Goal: Communication & Community: Answer question/provide support

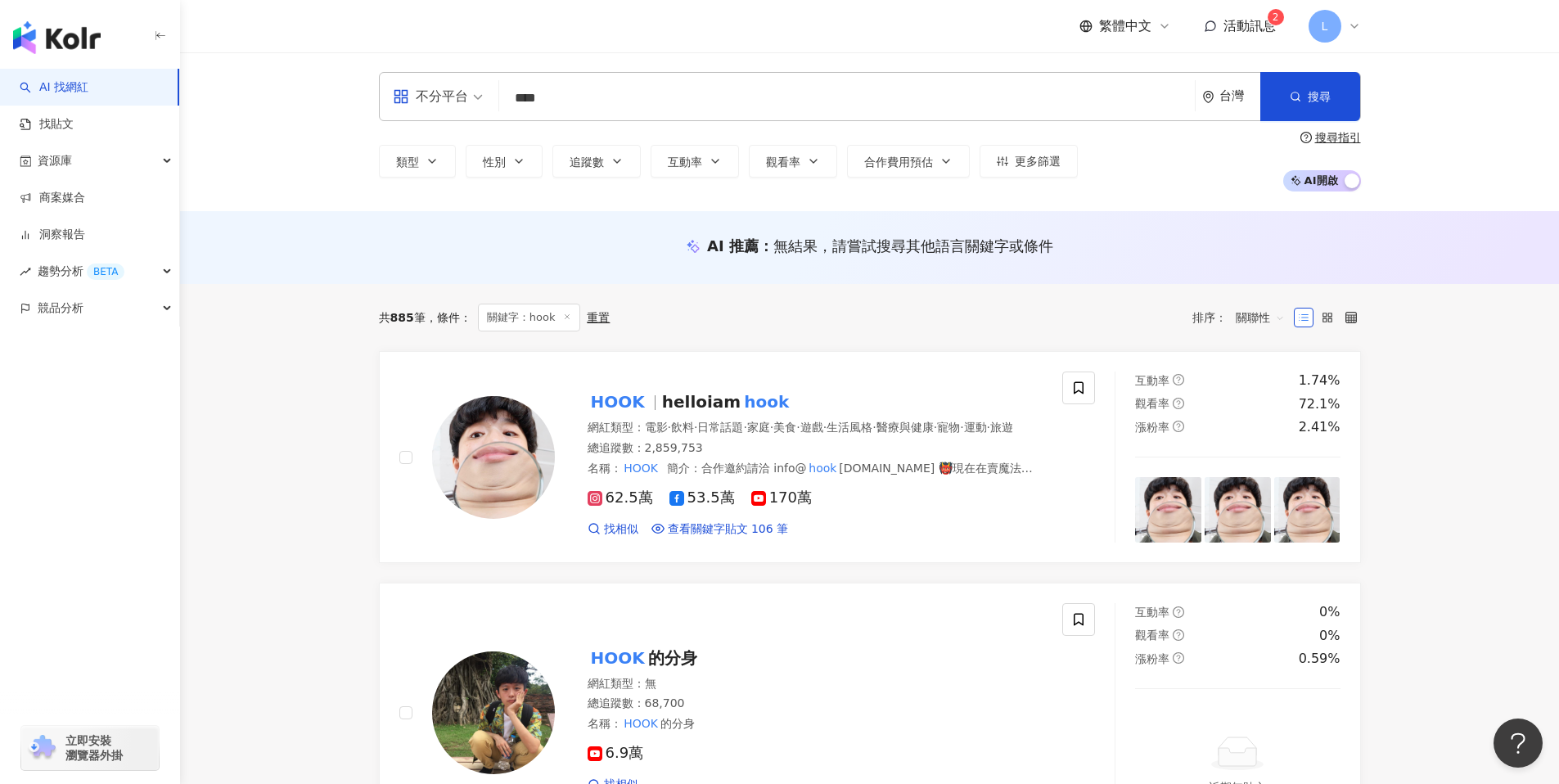
click at [1241, 29] on span "活動訊息" at bounding box center [1250, 26] width 52 height 16
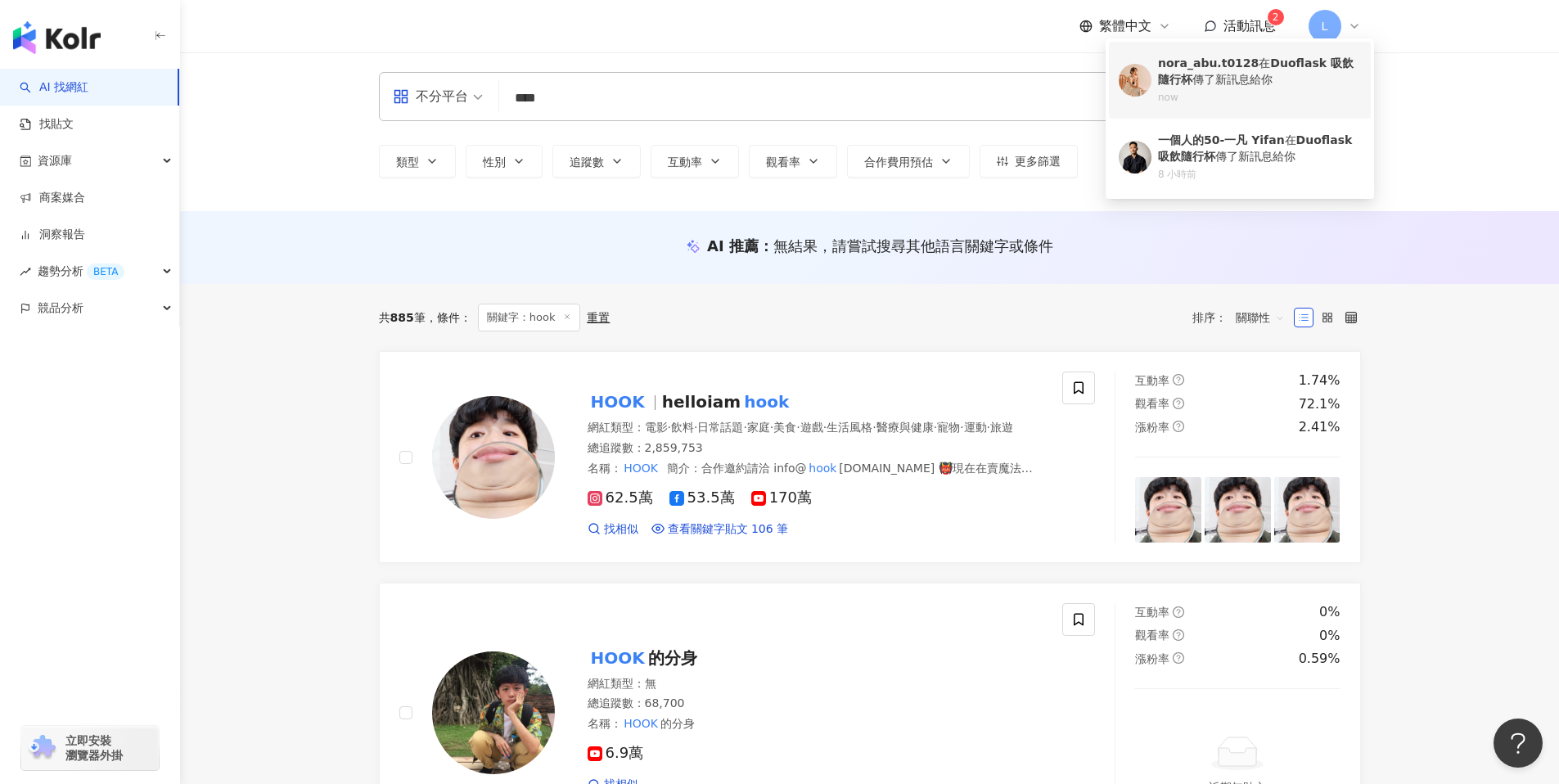
click at [1240, 87] on div "[PERSON_NAME]t0128 在 Duoflask 吸飲隨行杯 傳了新訊息給你" at bounding box center [1259, 71] width 203 height 32
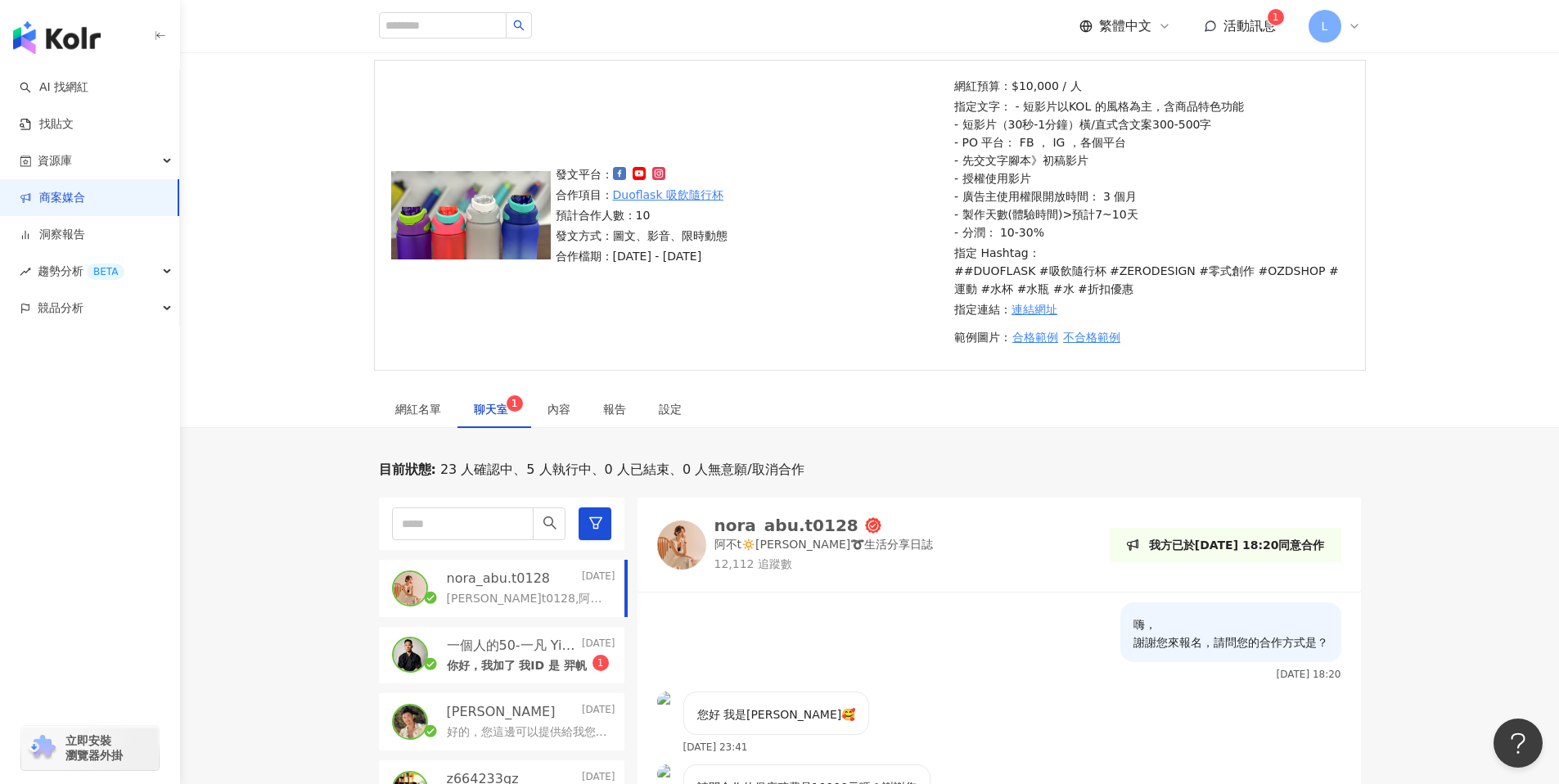
scroll to position [572, 0]
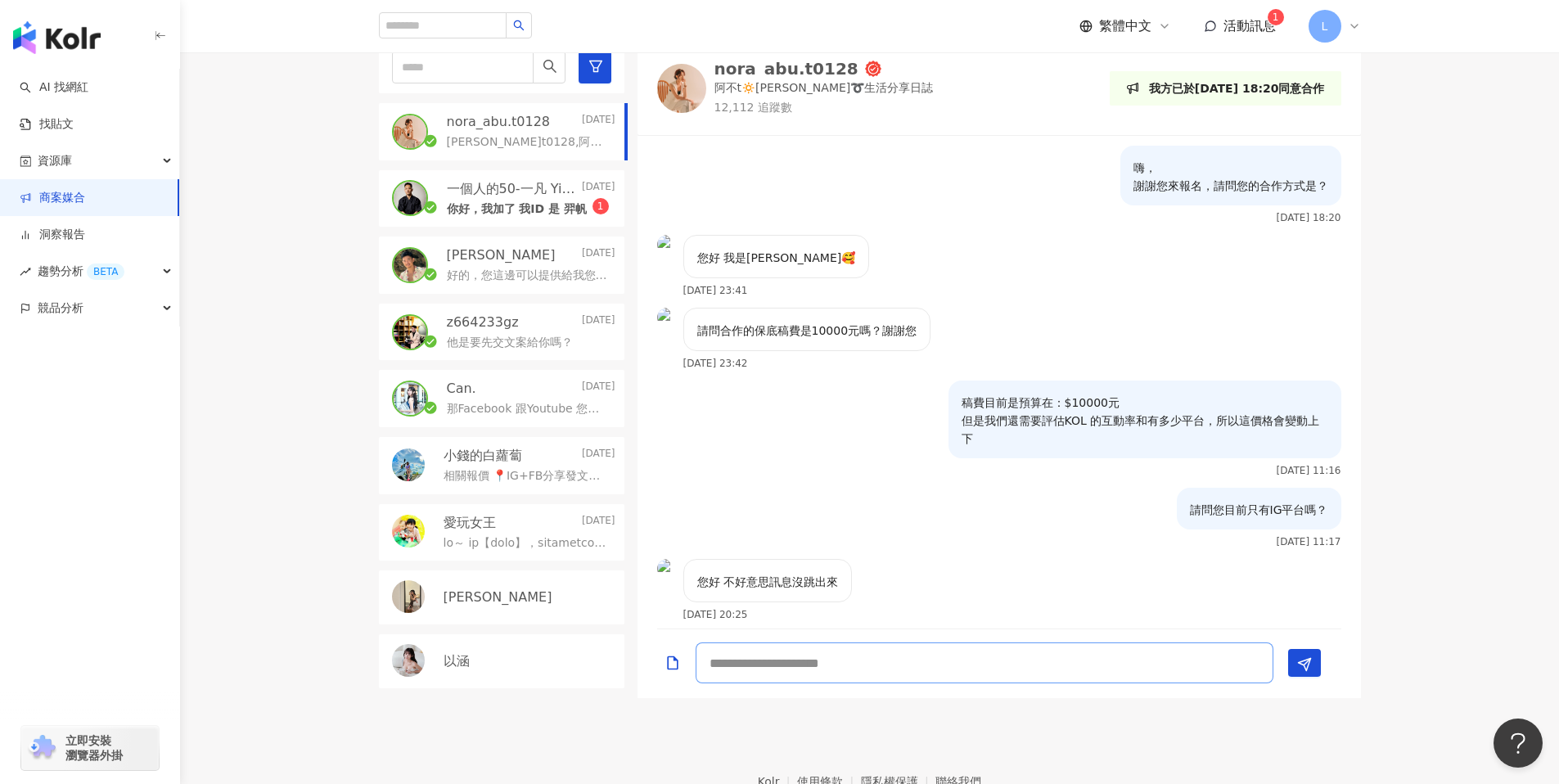
click at [800, 659] on textarea at bounding box center [984, 662] width 578 height 41
click at [834, 673] on textarea at bounding box center [984, 662] width 578 height 41
click at [967, 542] on div "請問您目前只有IG平台嗎？ [DATE] 11:17" at bounding box center [1000, 524] width 723 height 71
click at [837, 664] on textarea at bounding box center [984, 662] width 578 height 41
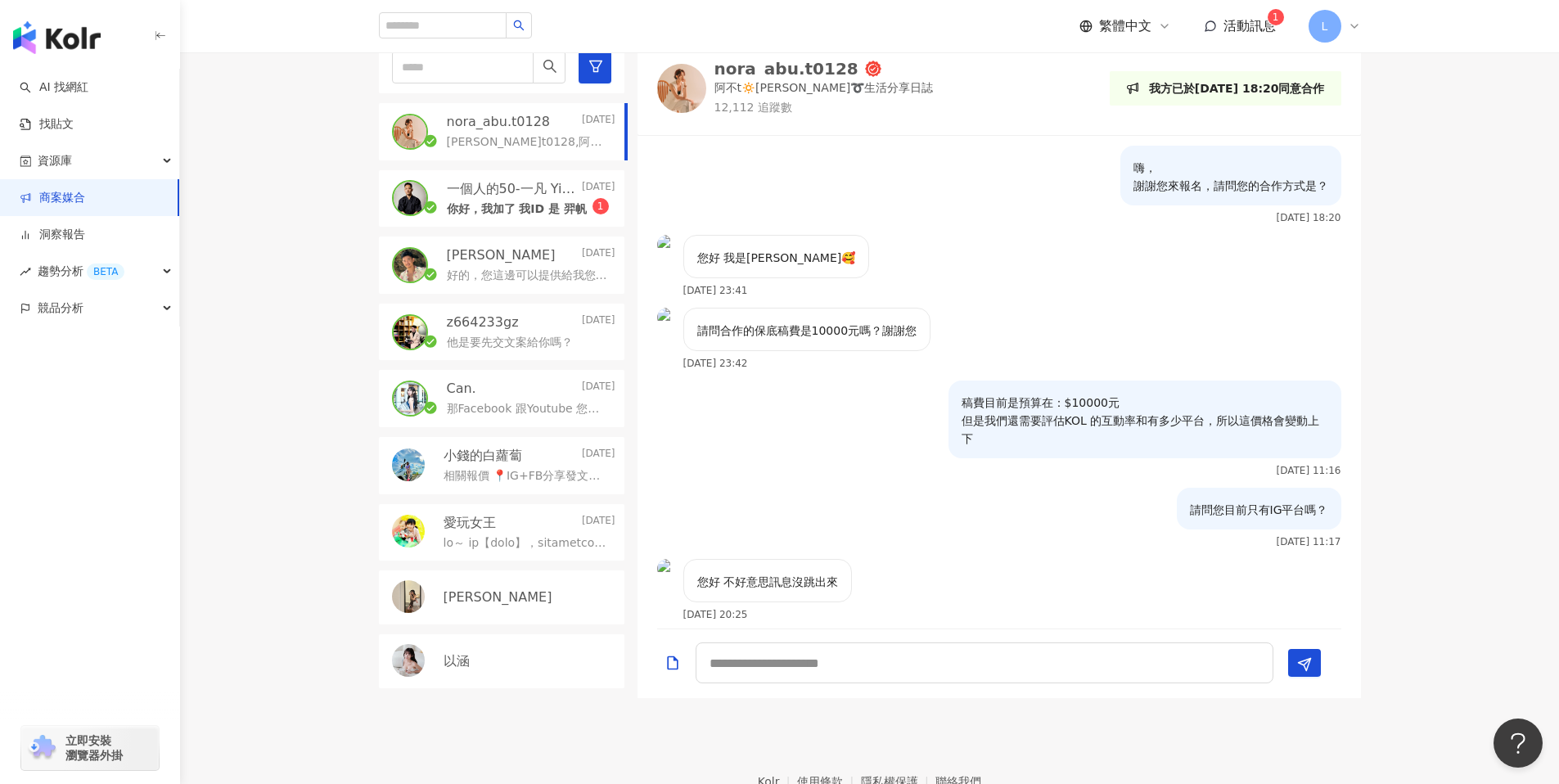
click at [902, 578] on div "您好 不好意思訊息沒跳出來 [DATE] 20:25" at bounding box center [1000, 596] width 723 height 73
click at [856, 666] on textarea at bounding box center [984, 662] width 578 height 41
click at [871, 669] on textarea at bounding box center [984, 662] width 578 height 41
click at [837, 664] on textarea at bounding box center [984, 662] width 578 height 41
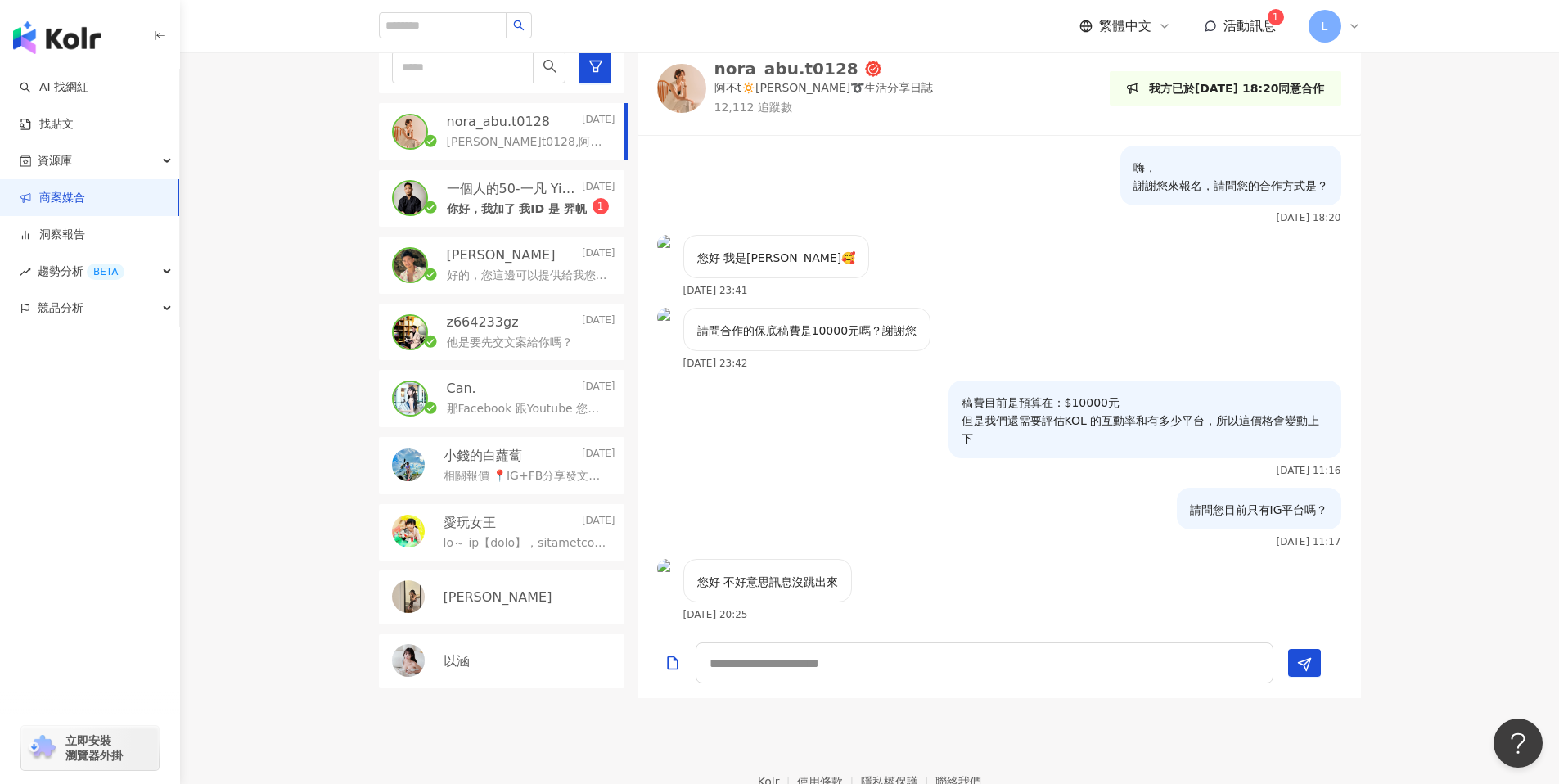
click at [779, 393] on div "稿費目前是預算在：$10000元 但是我們還需要評估KOL 的互動率和有多少平台，所以這價格會變動上下 [DATE] 11:16" at bounding box center [1000, 434] width 723 height 107
click at [931, 571] on div "您好 不好意思訊息沒跳出來 [DATE] 20:25" at bounding box center [1000, 596] width 723 height 73
click at [882, 667] on textarea at bounding box center [984, 662] width 578 height 41
